Goal: Task Accomplishment & Management: Manage account settings

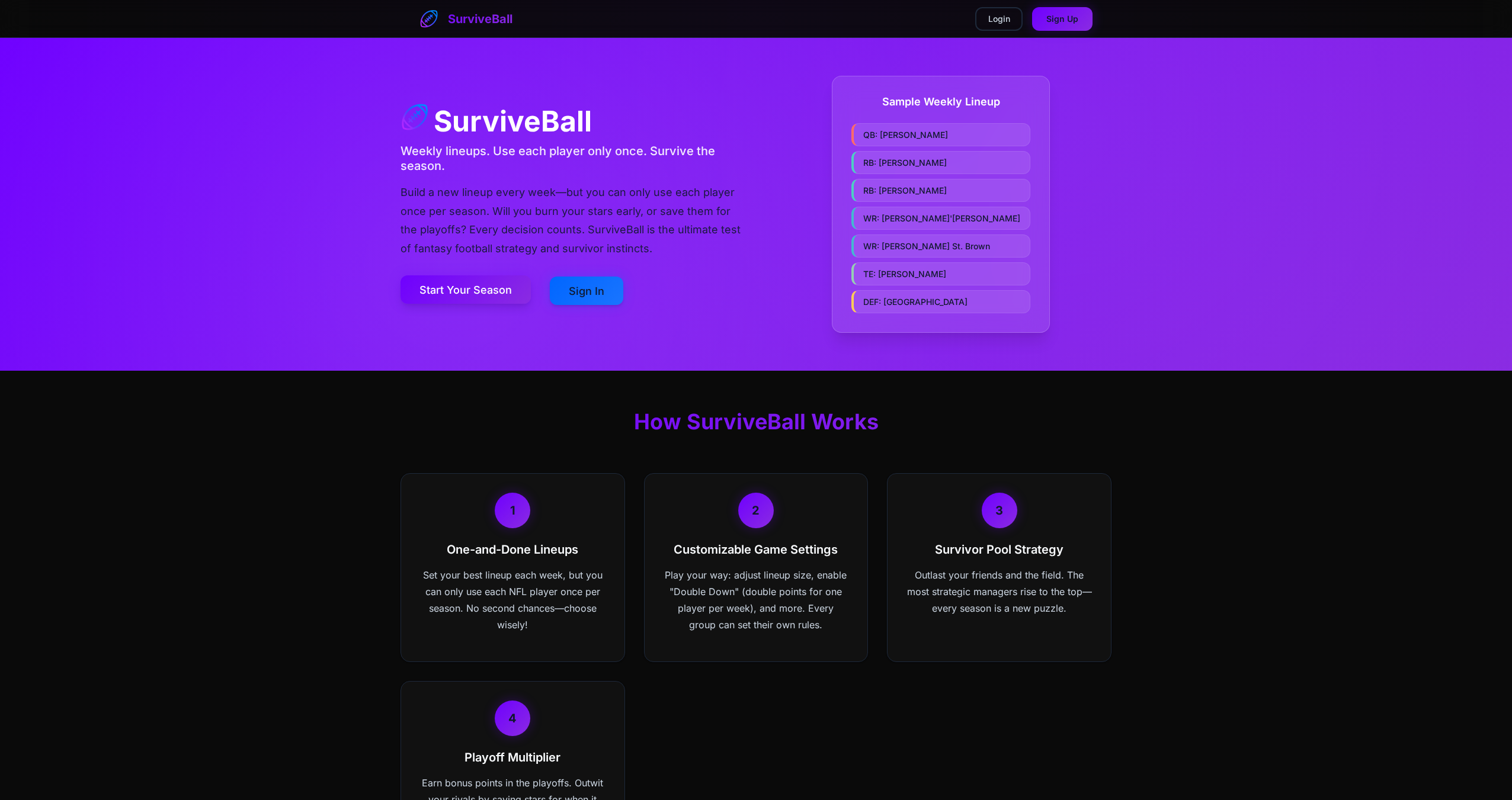
click at [477, 287] on link "Start Your Season" at bounding box center [466, 290] width 130 height 29
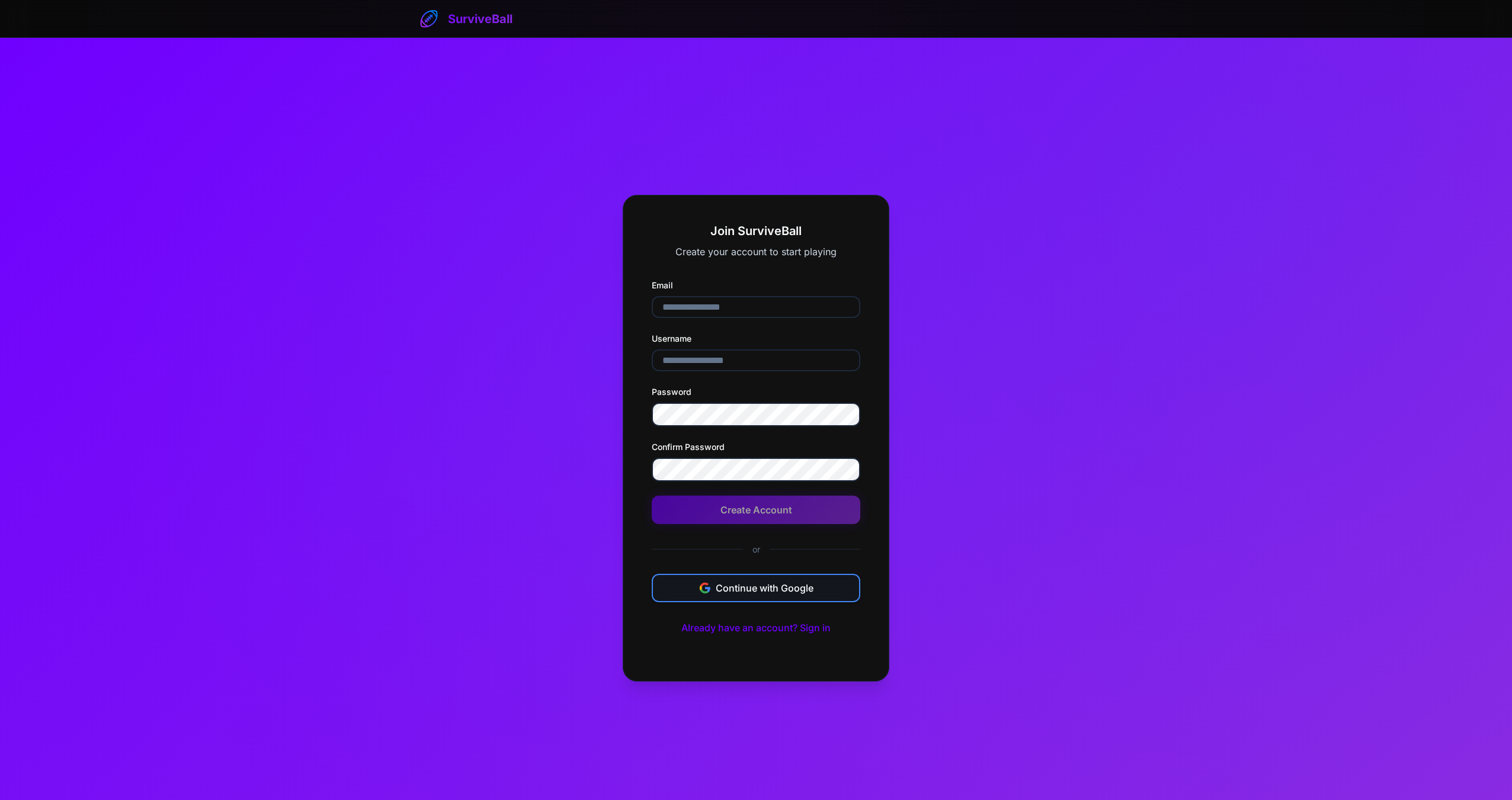
click at [752, 592] on button "Continue with Google" at bounding box center [756, 588] width 208 height 29
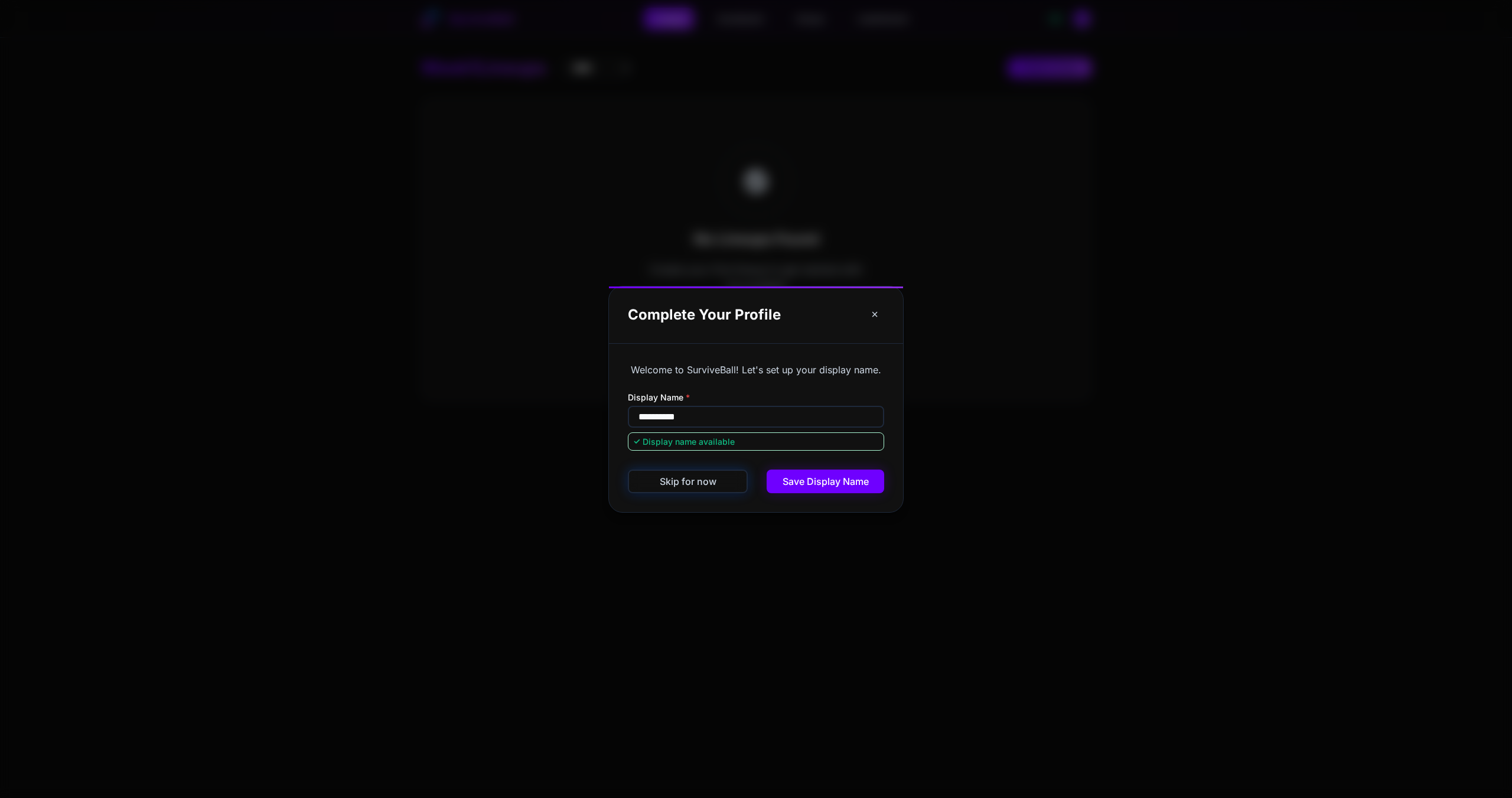
drag, startPoint x: 791, startPoint y: 422, endPoint x: 584, endPoint y: 401, distance: 208.1
click at [504, 394] on div "**********" at bounding box center [756, 399] width 1512 height 798
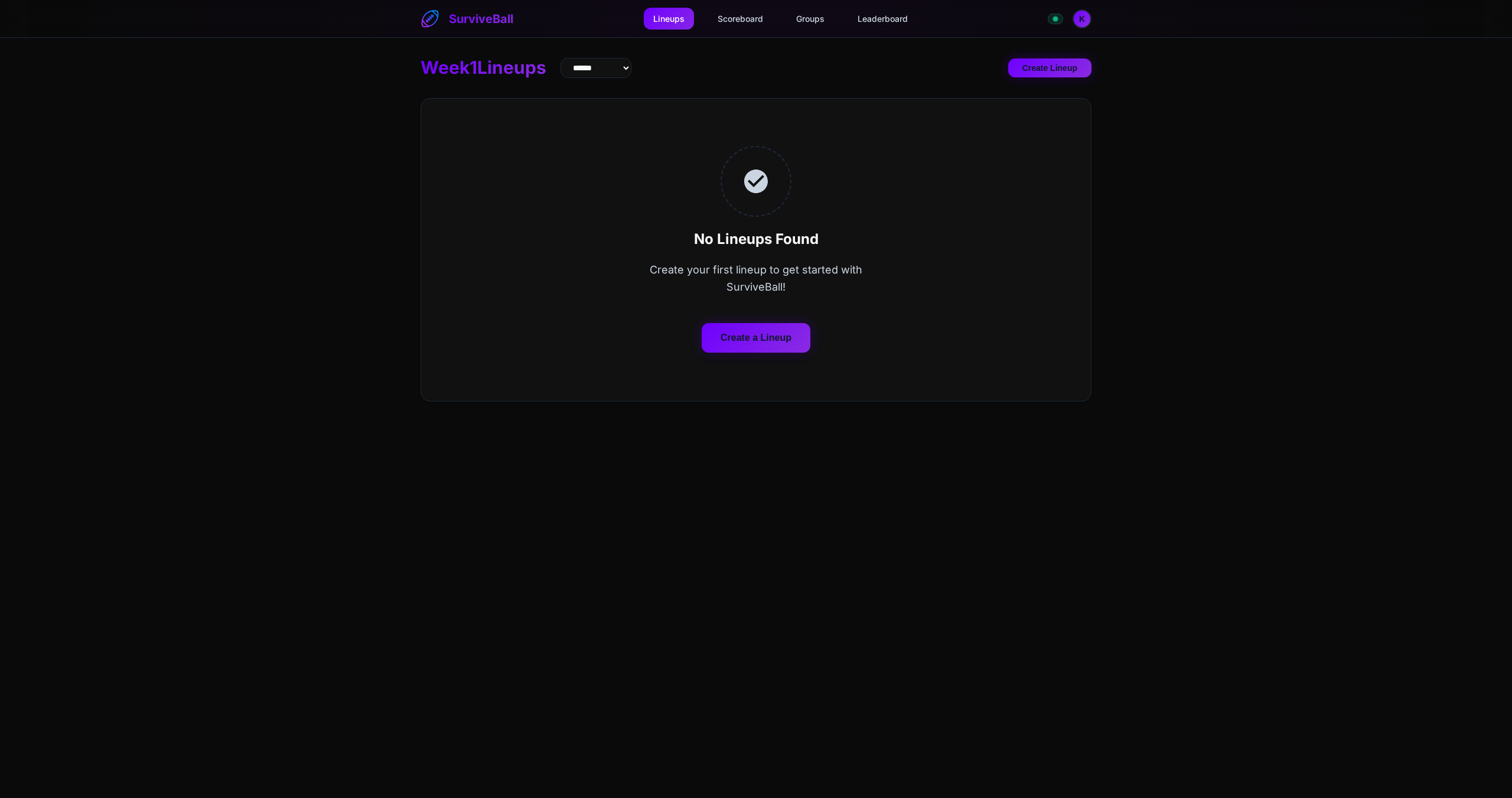
click at [768, 335] on button "Create a Lineup" at bounding box center [756, 338] width 109 height 30
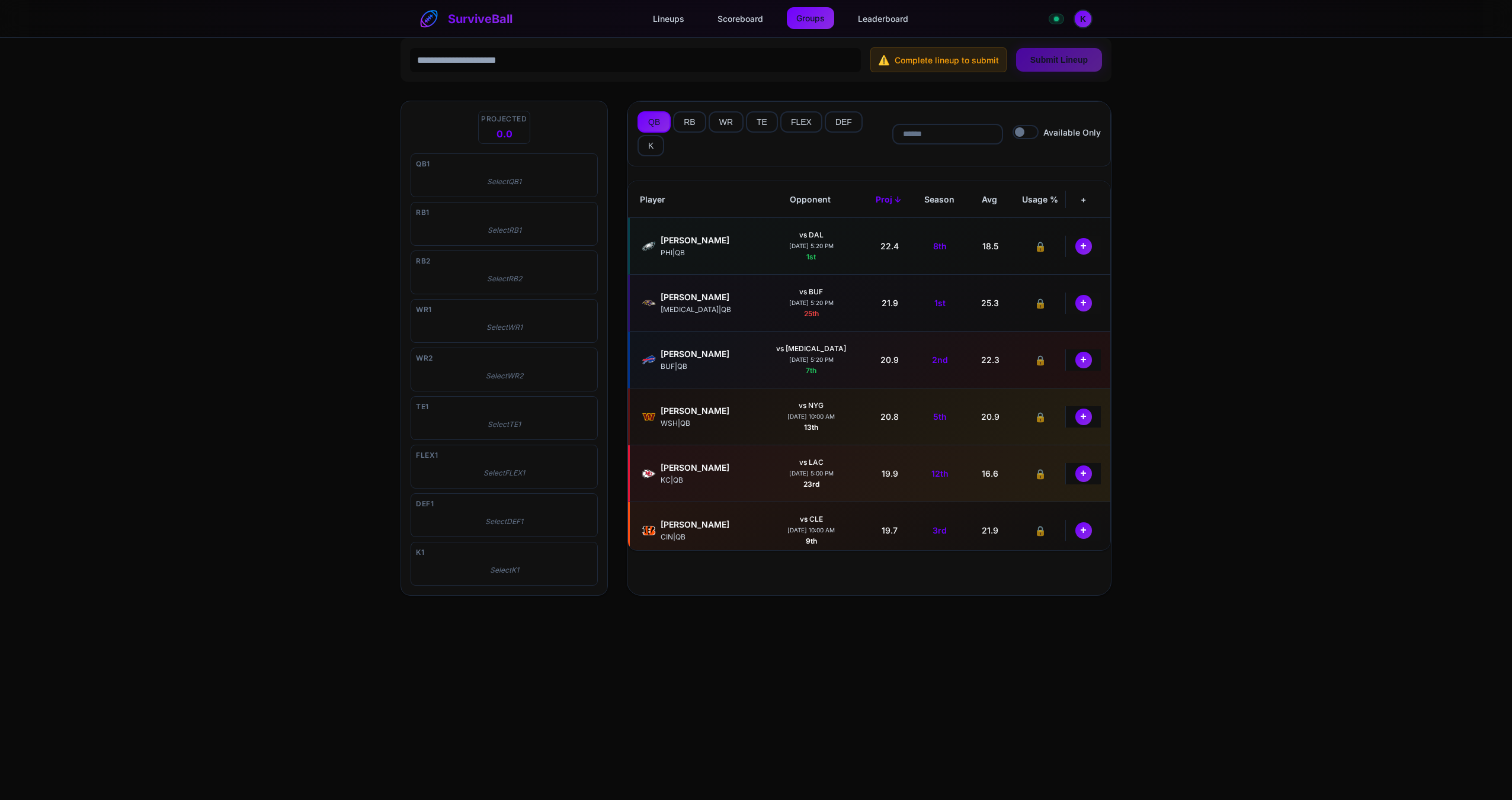
click at [815, 15] on link "Groups" at bounding box center [810, 18] width 47 height 22
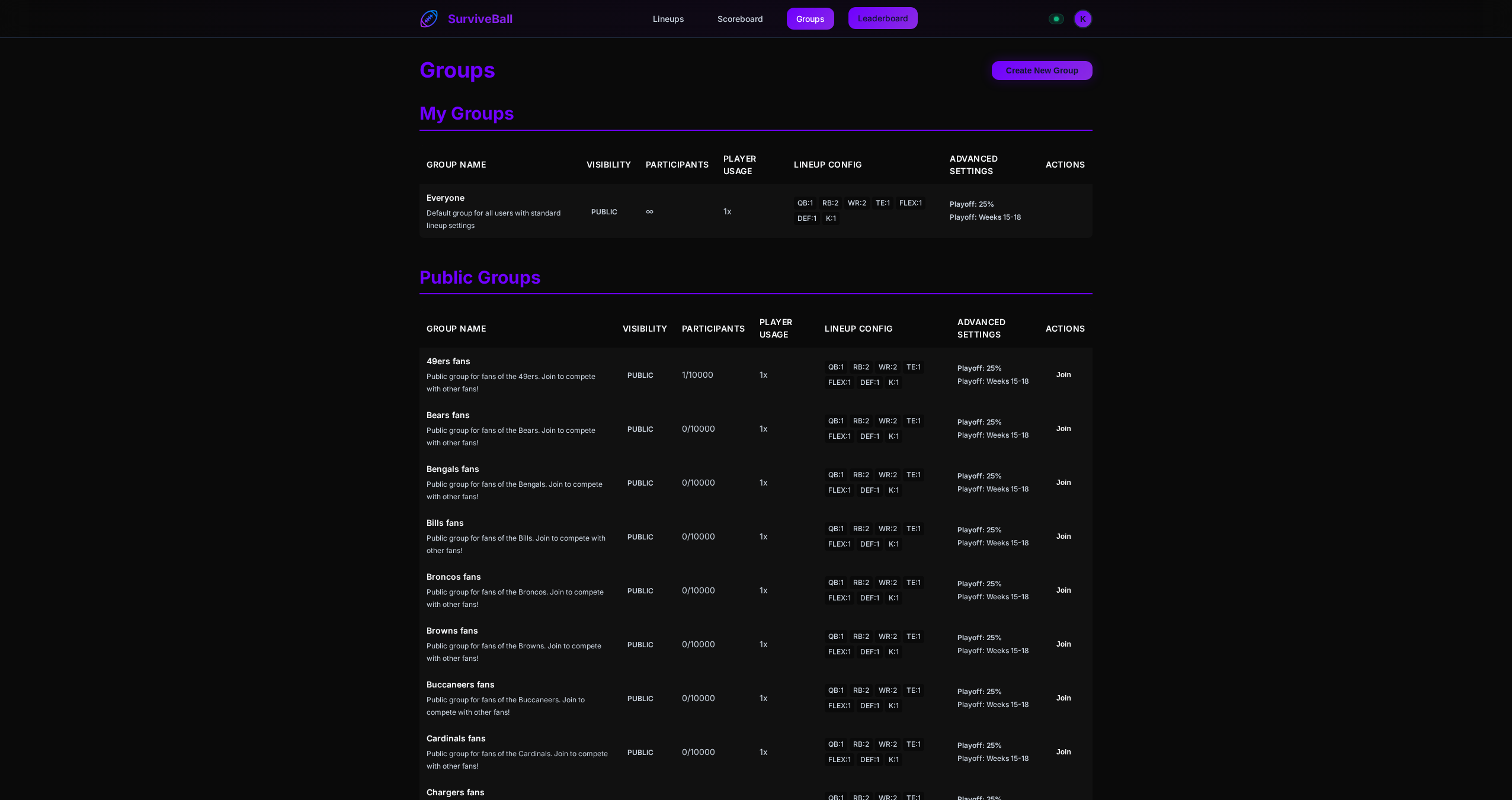
click at [891, 8] on link "Leaderboard" at bounding box center [883, 18] width 69 height 22
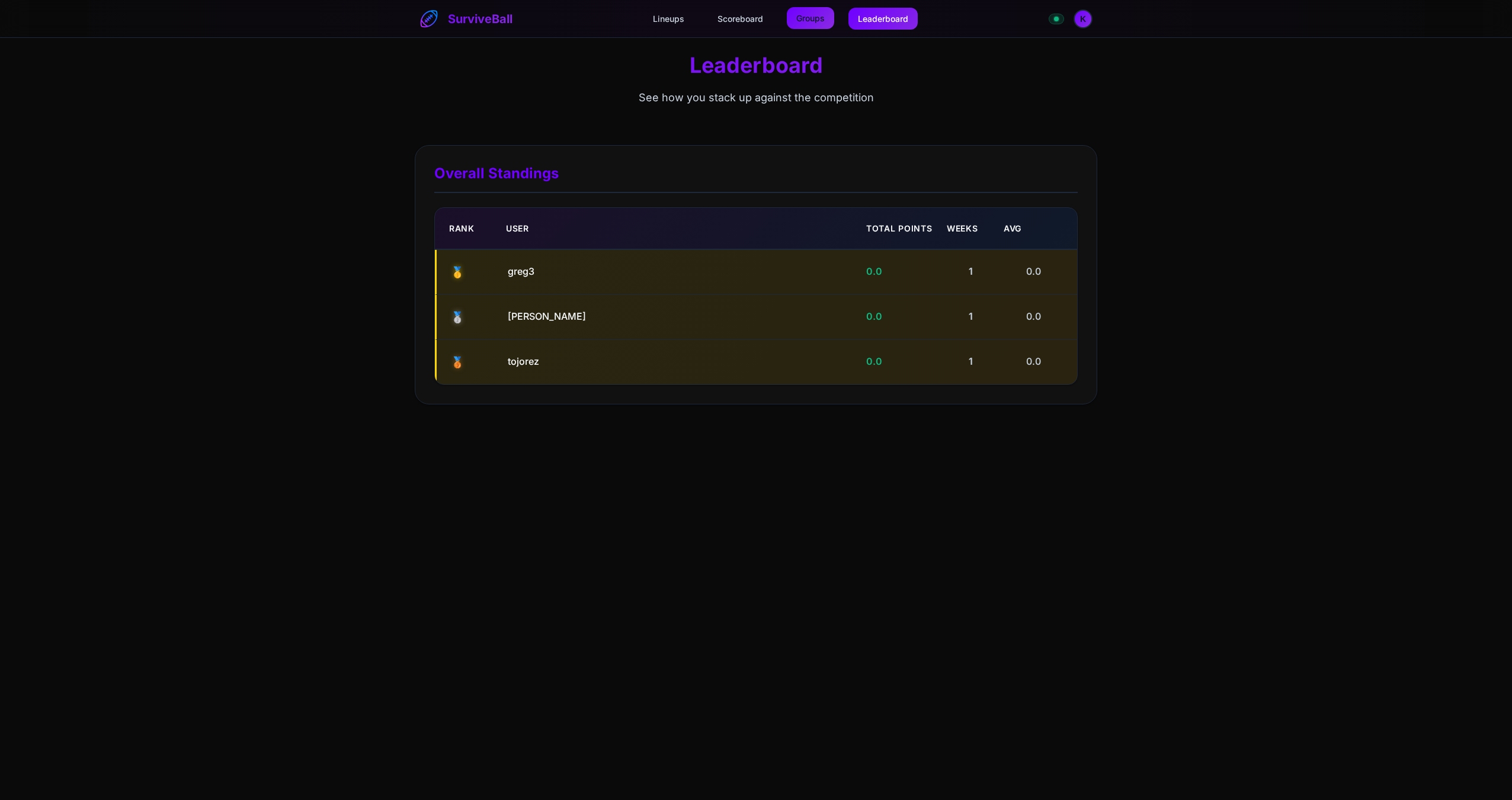
click at [806, 24] on link "Groups" at bounding box center [810, 18] width 47 height 22
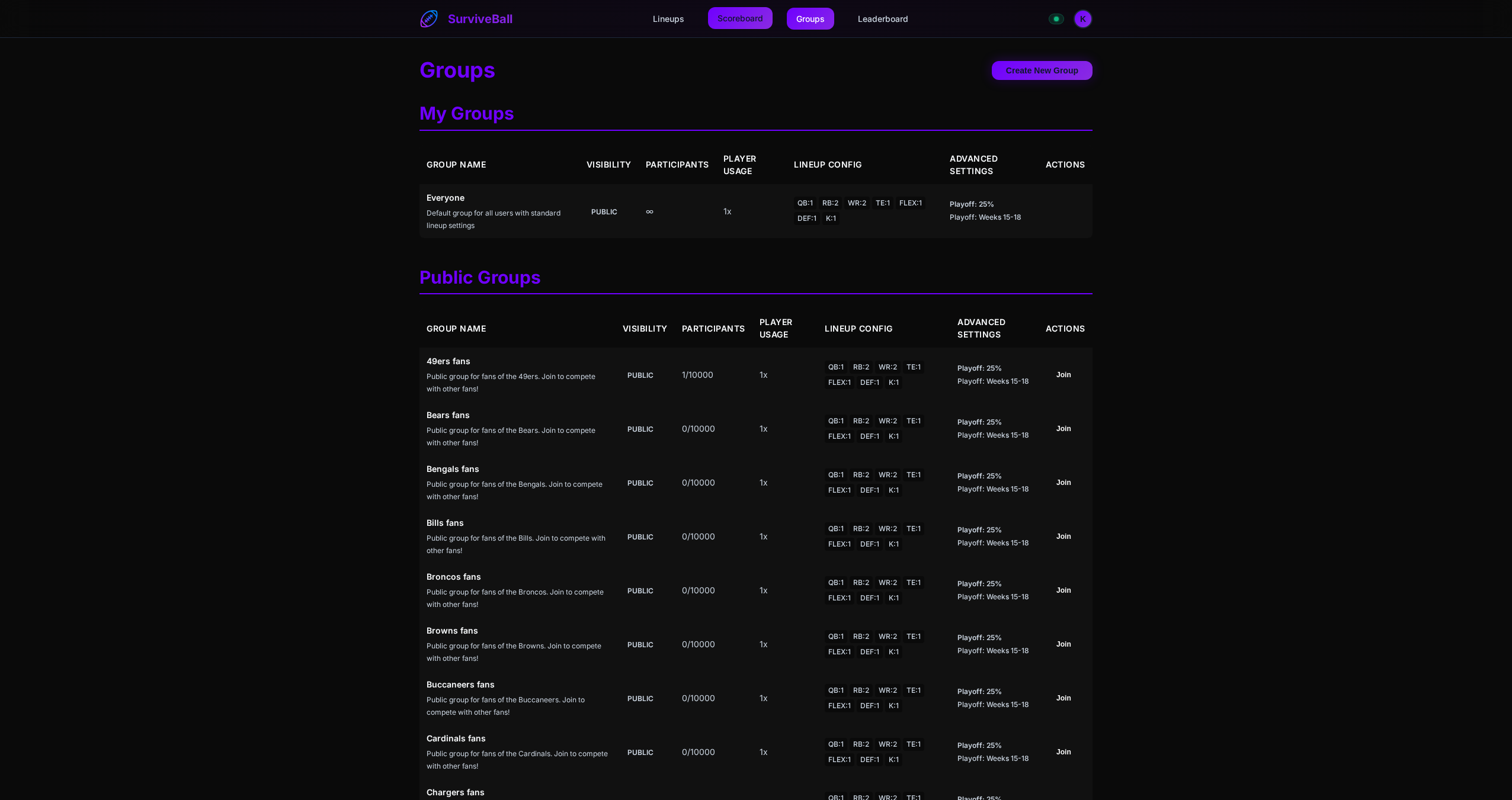
click at [725, 17] on link "Scoreboard" at bounding box center [740, 18] width 65 height 22
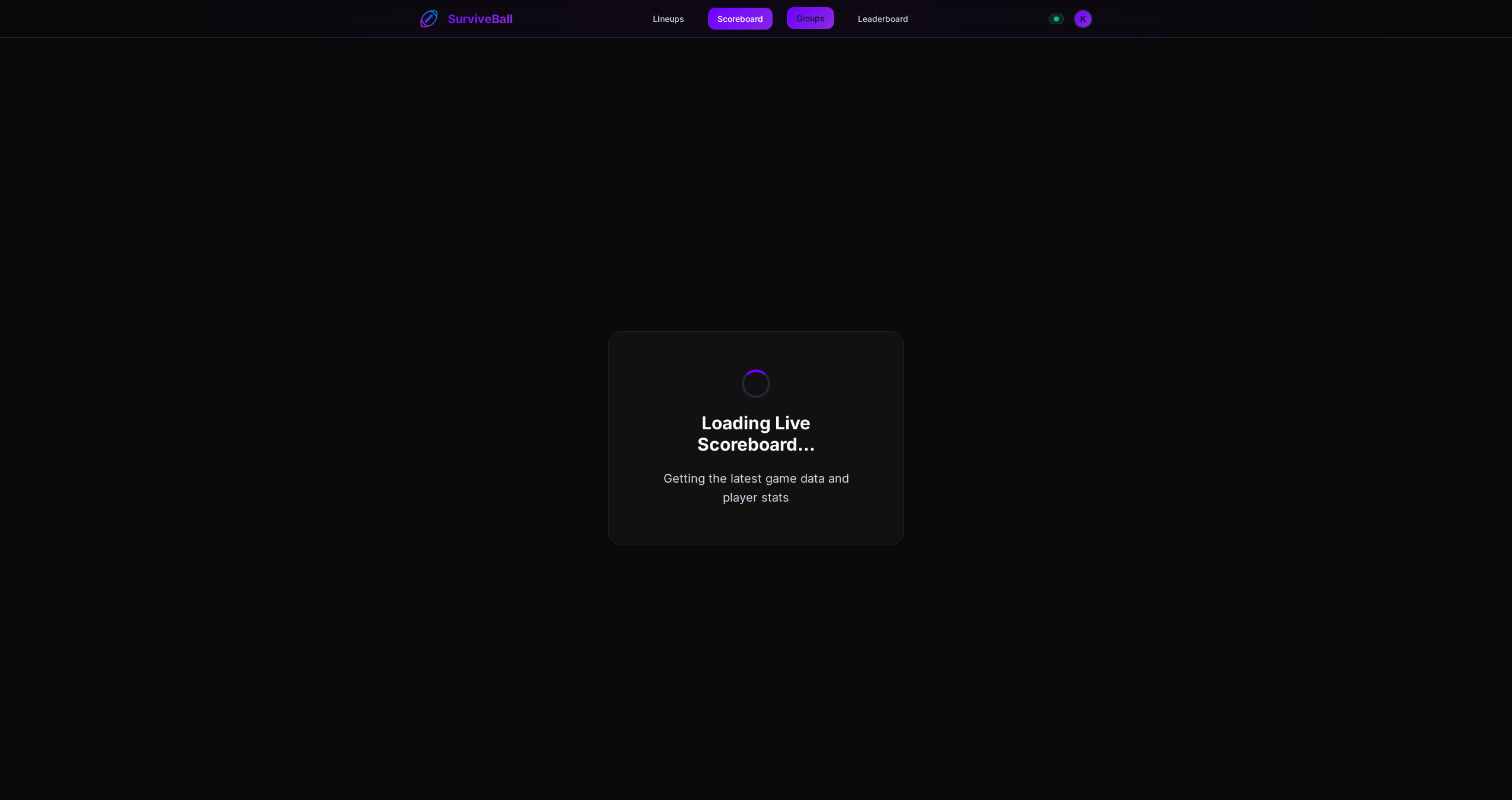
click at [810, 17] on link "Groups" at bounding box center [810, 18] width 47 height 22
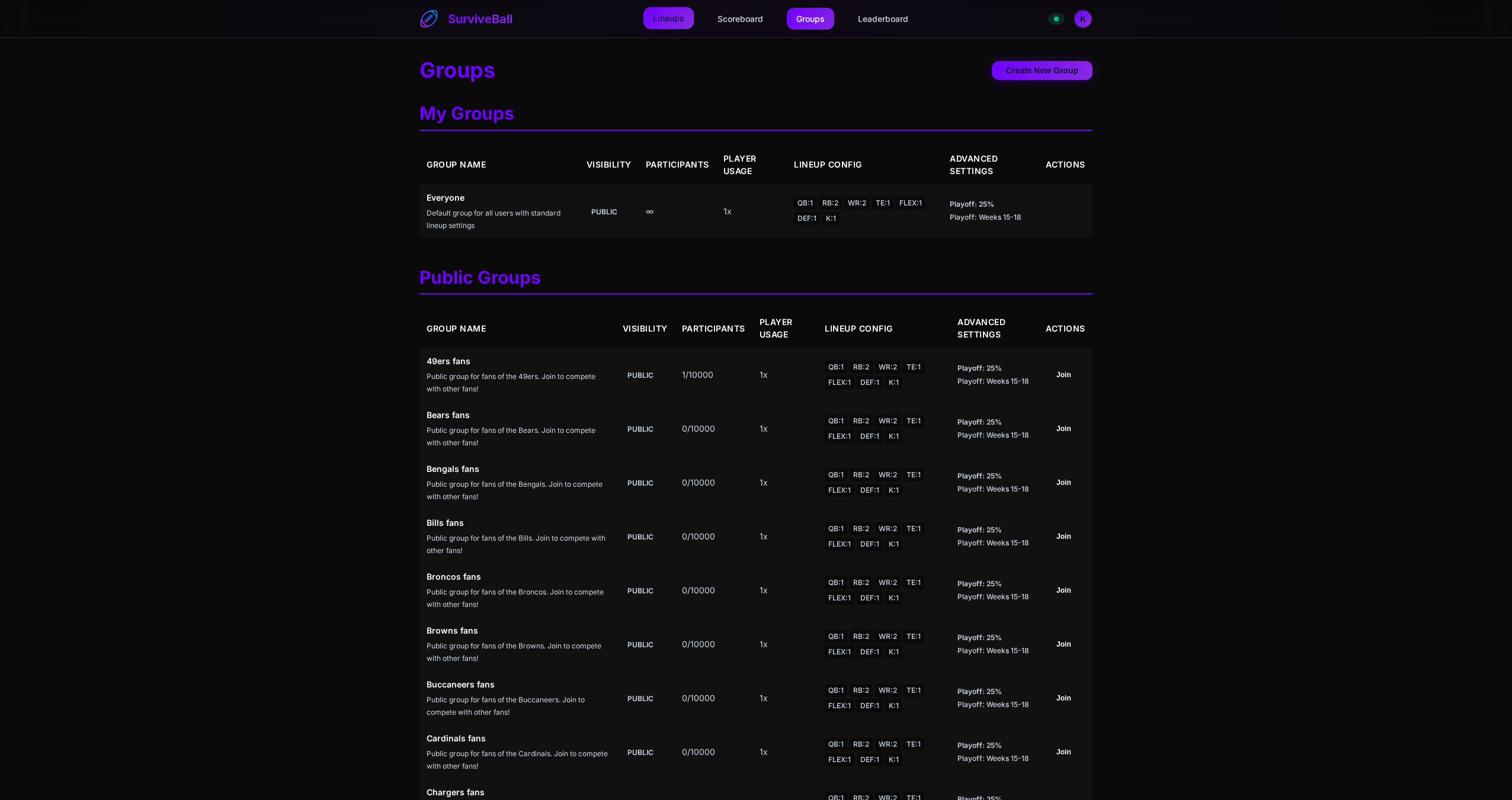
click at [669, 9] on link "Lineups" at bounding box center [669, 18] width 51 height 22
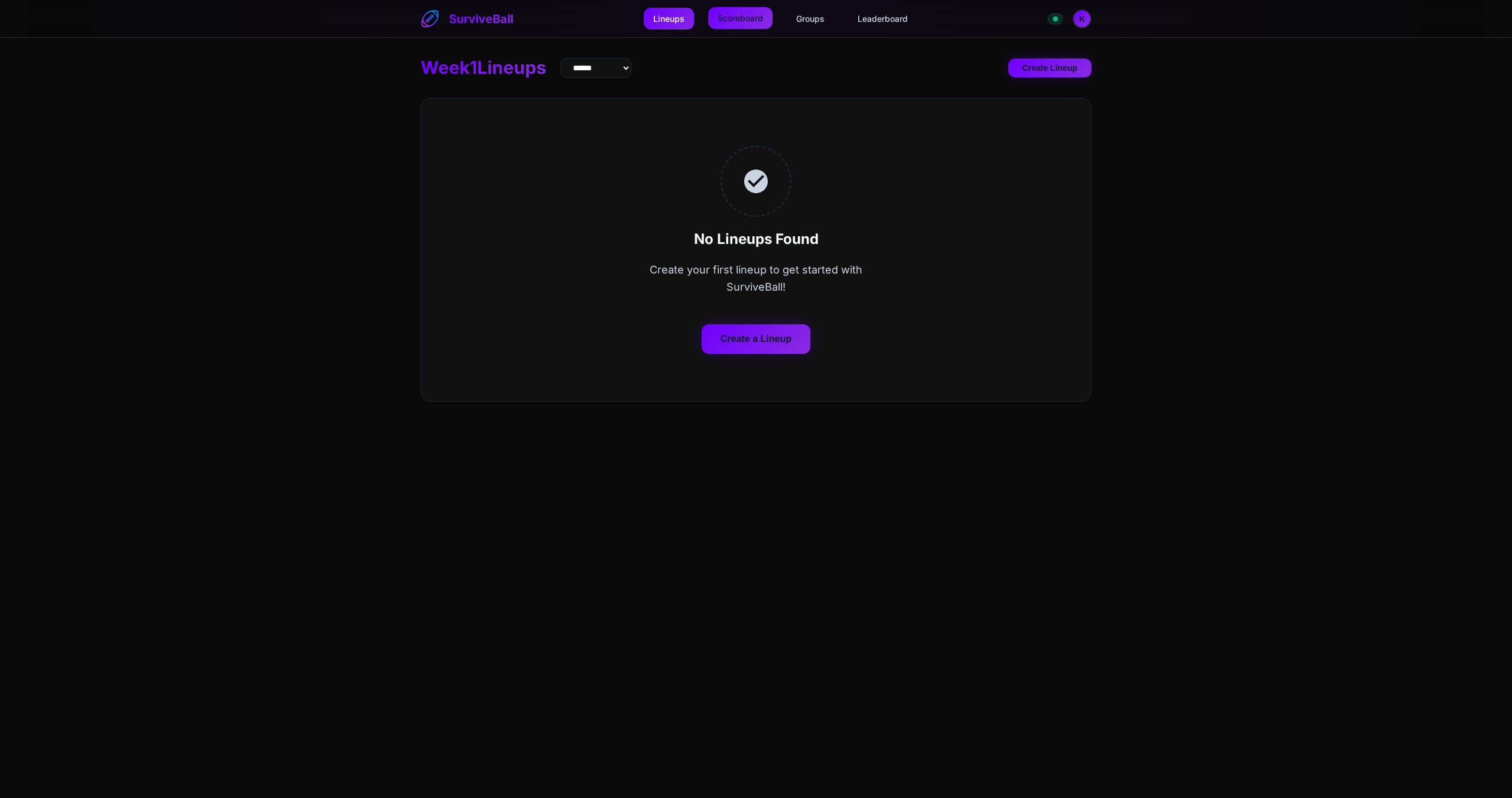
click at [731, 17] on link "Scoreboard" at bounding box center [740, 18] width 64 height 22
